Goal: Communication & Community: Answer question/provide support

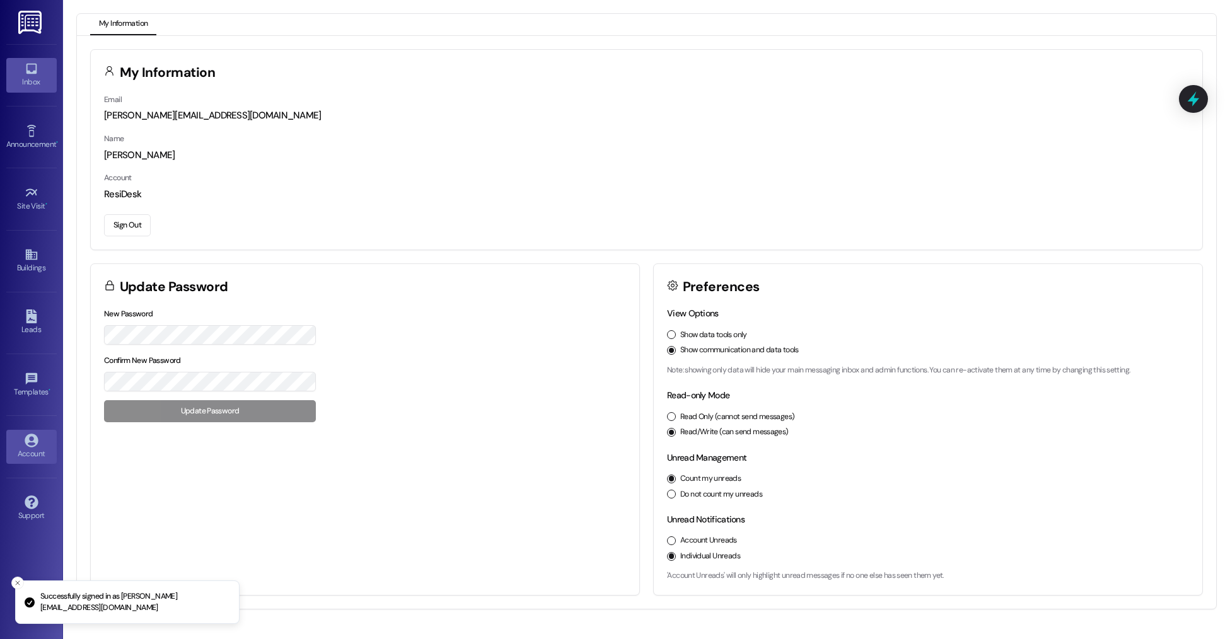
click at [15, 75] on link "Inbox" at bounding box center [31, 75] width 50 height 34
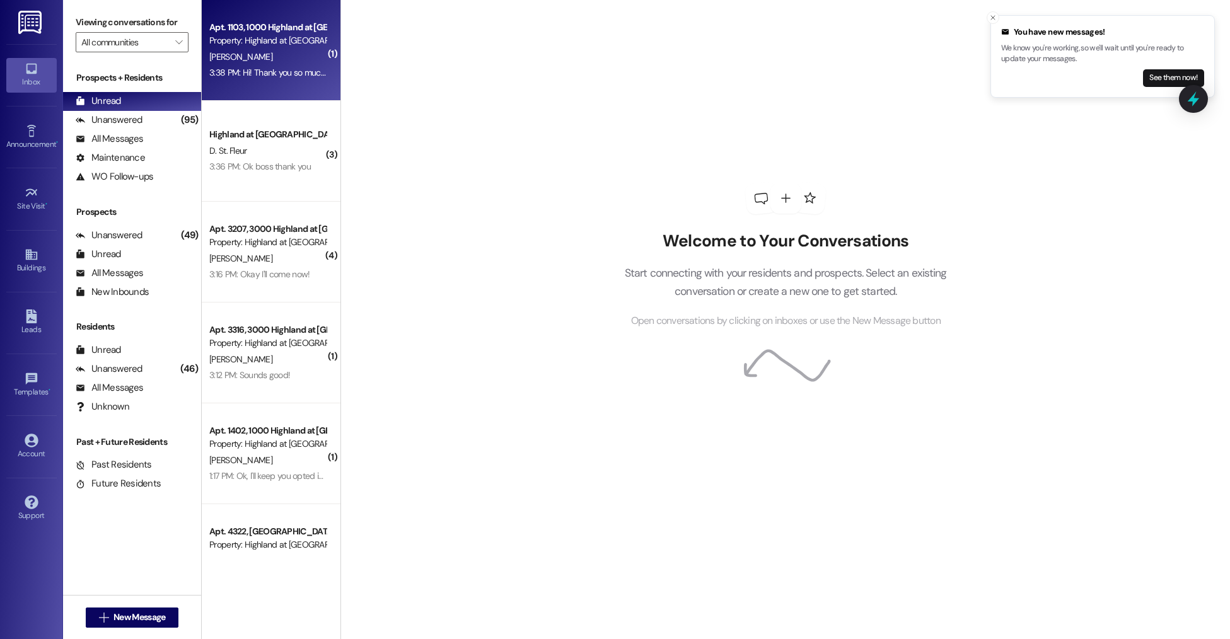
click at [237, 88] on div "Apt. 1103, [GEOGRAPHIC_DATA] at [GEOGRAPHIC_DATA] Property: Highland at [GEOGRA…" at bounding box center [271, 50] width 139 height 101
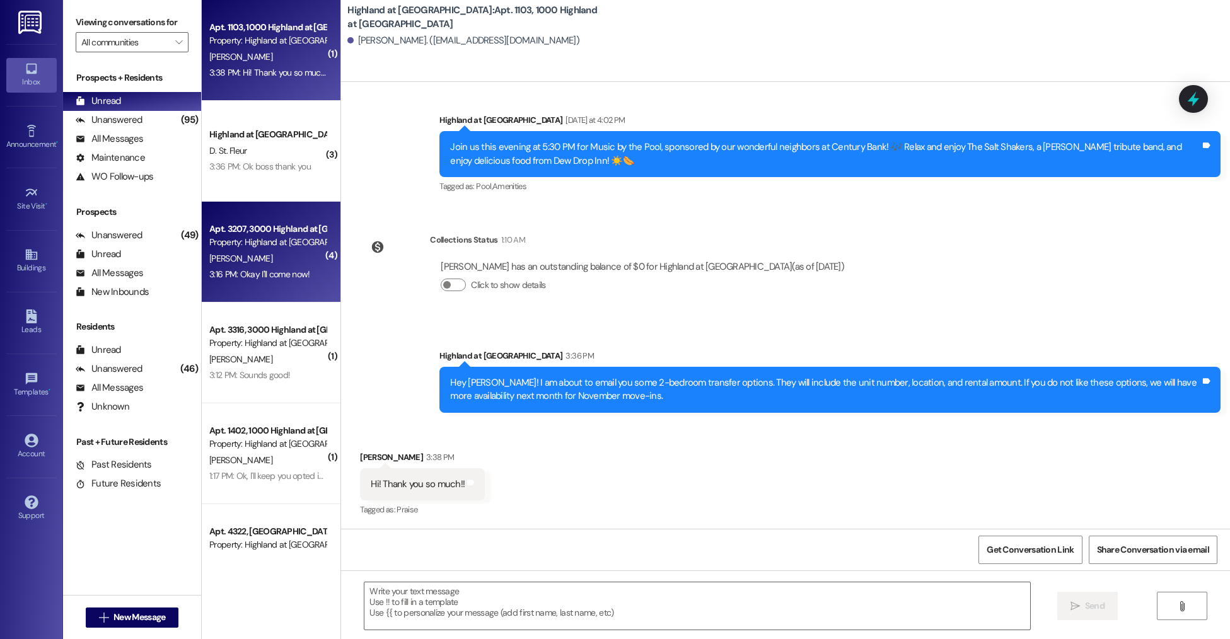
click at [260, 260] on div "[PERSON_NAME]" at bounding box center [267, 259] width 119 height 16
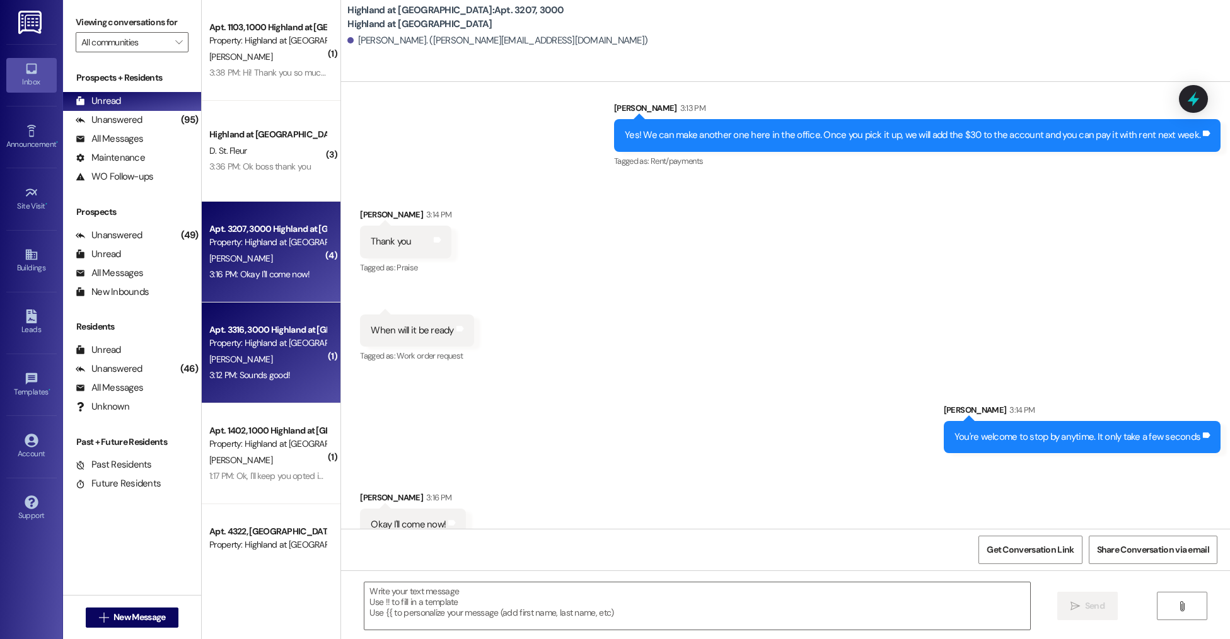
click at [280, 324] on div "Apt. 3316, 3000 Highland at [GEOGRAPHIC_DATA]" at bounding box center [267, 330] width 117 height 13
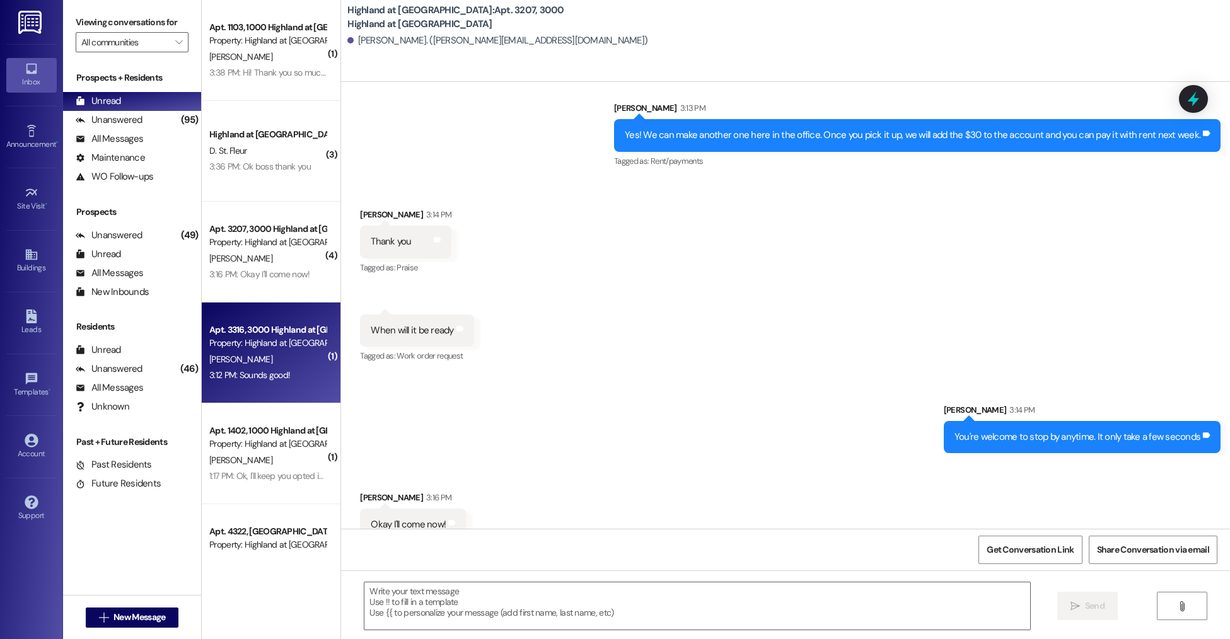
scroll to position [363, 0]
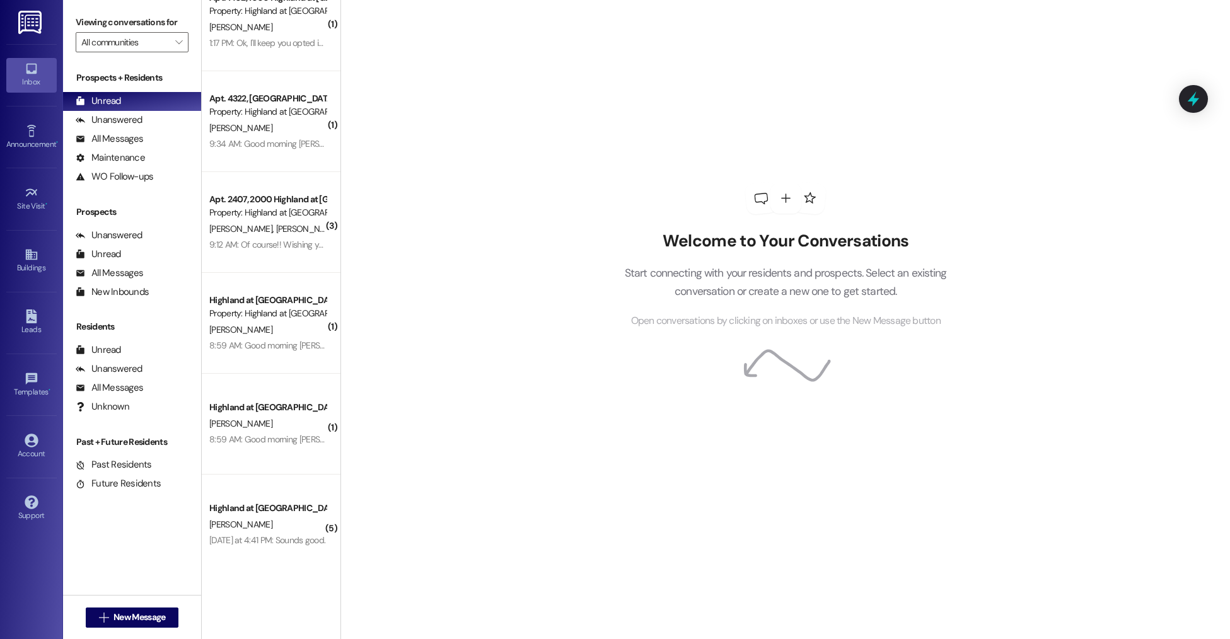
scroll to position [209, 0]
